Goal: Task Accomplishment & Management: Manage account settings

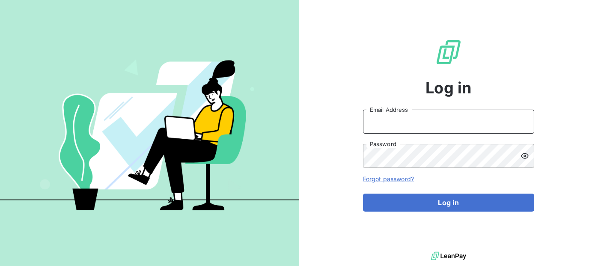
type input "[EMAIL_ADDRESS][DOMAIN_NAME]"
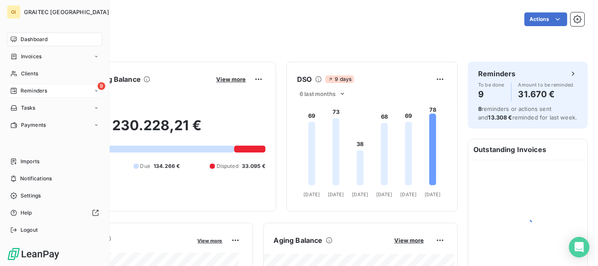
click at [27, 93] on span "Reminders" at bounding box center [34, 91] width 27 height 8
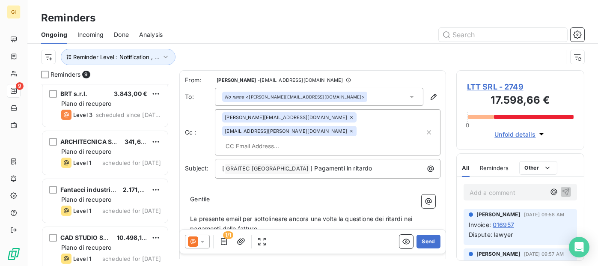
scroll to position [250, 0]
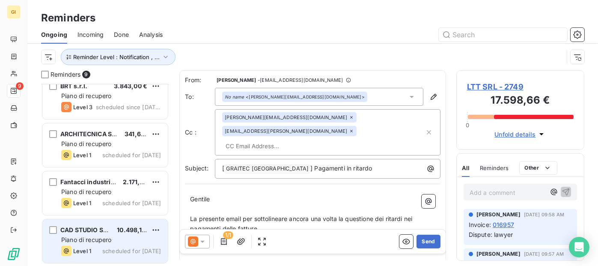
click at [104, 240] on span "Piano di recupero" at bounding box center [86, 239] width 51 height 7
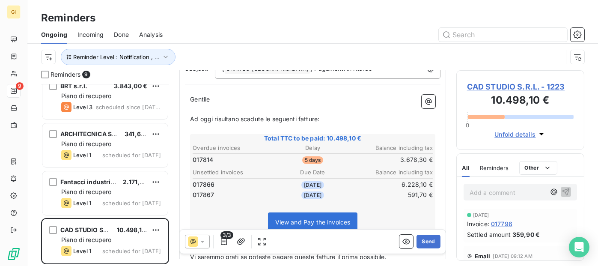
scroll to position [86, 0]
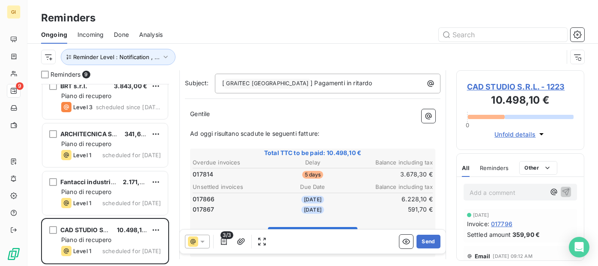
click at [323, 129] on p "Ad oggi risultano scadute le seguenti fatture:" at bounding box center [312, 134] width 245 height 10
click at [266, 130] on span "Ad oggi risultano scadute le seguenti fatture:" at bounding box center [254, 133] width 129 height 7
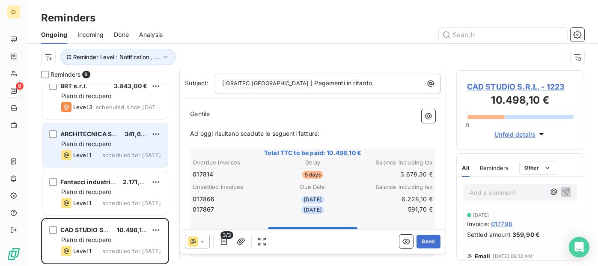
click at [104, 133] on span "ARCHITECNICA S.R.L." at bounding box center [92, 133] width 65 height 7
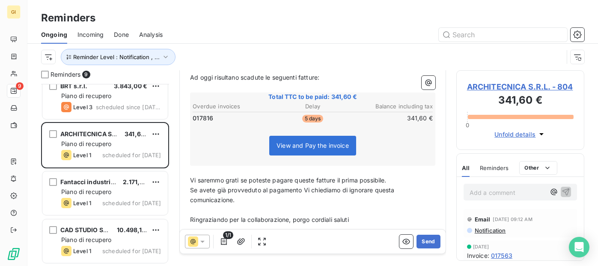
scroll to position [155, 0]
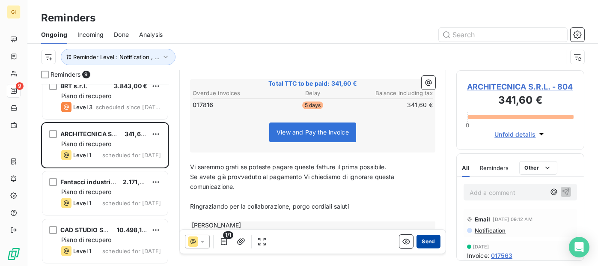
click at [420, 244] on button "Send" at bounding box center [429, 242] width 24 height 14
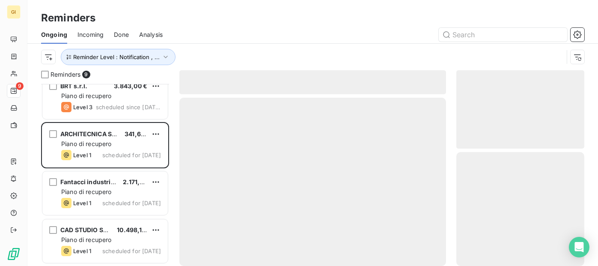
scroll to position [202, 0]
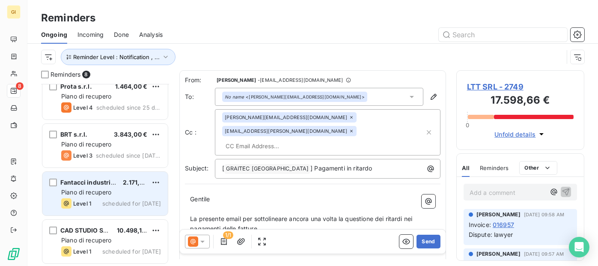
click at [118, 187] on div "Fantacci industrie s.r.l. 2.171,60 € Piano [PERSON_NAME] Level 1 scheduled for …" at bounding box center [104, 194] width 125 height 44
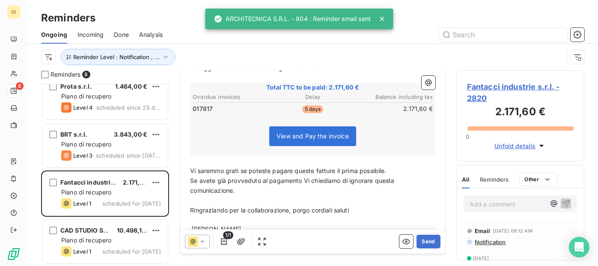
scroll to position [155, 0]
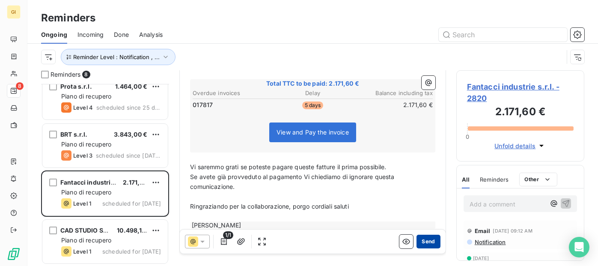
click at [428, 236] on button "Send" at bounding box center [429, 242] width 24 height 14
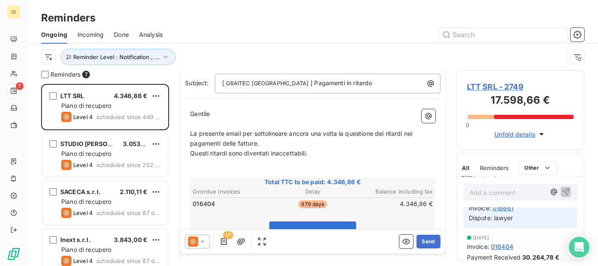
scroll to position [43, 0]
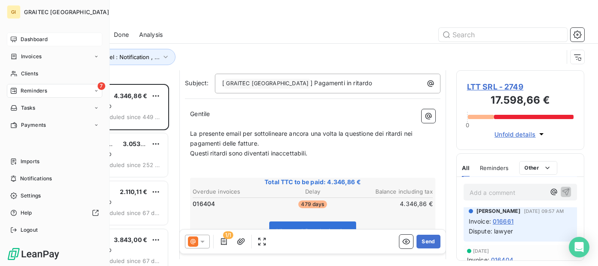
click at [27, 38] on span "Dashboard" at bounding box center [34, 40] width 27 height 8
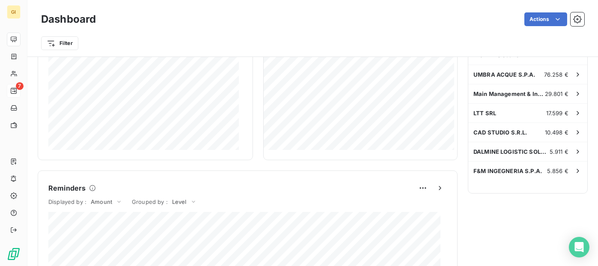
scroll to position [257, 0]
drag, startPoint x: 565, startPoint y: 134, endPoint x: 390, endPoint y: 43, distance: 197.8
click at [390, 43] on div "Filter" at bounding box center [312, 43] width 543 height 16
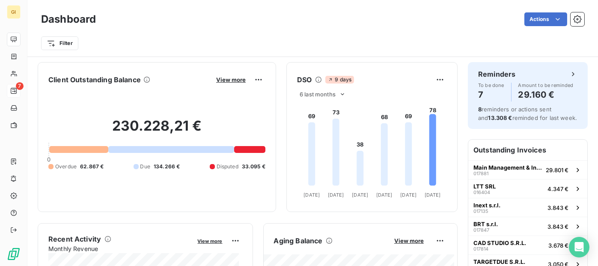
scroll to position [0, 0]
